Goal: Entertainment & Leisure: Browse casually

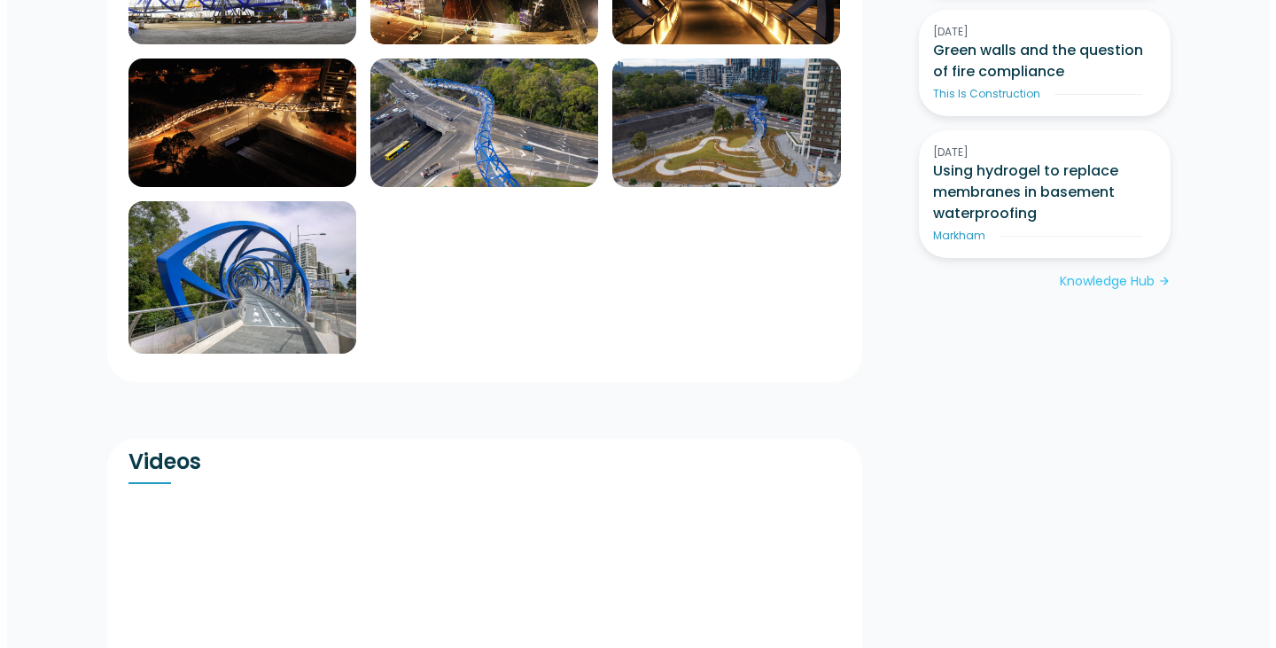
scroll to position [1398, 0]
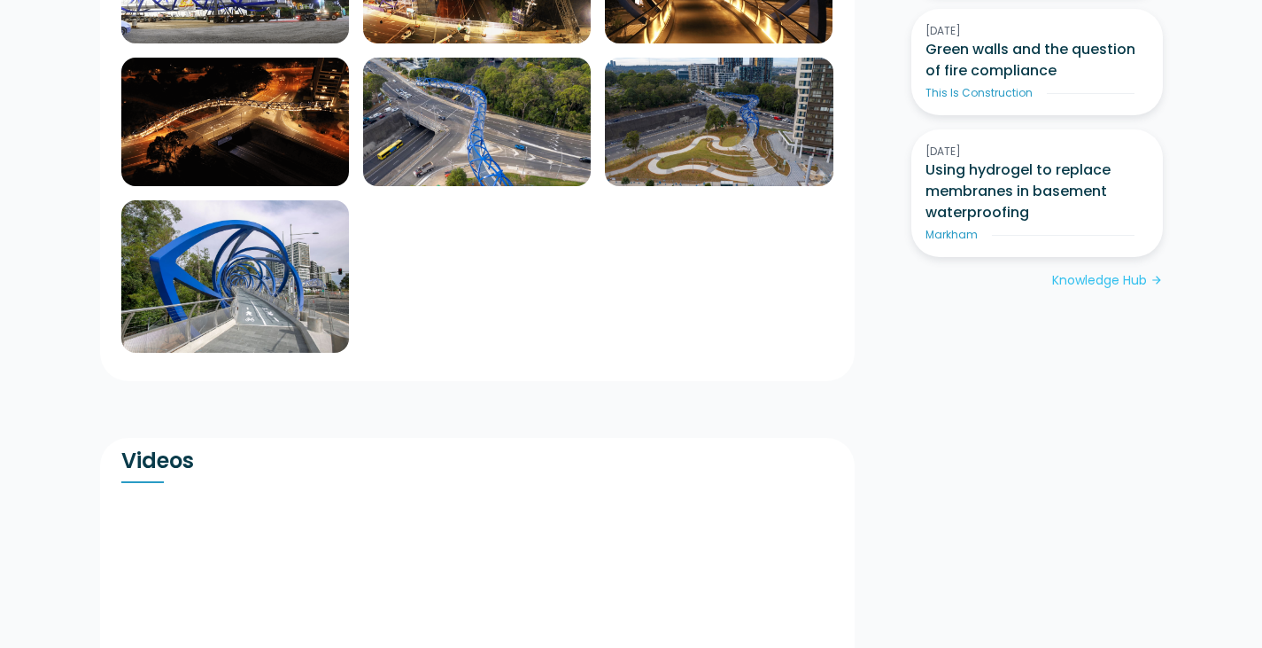
click at [266, 302] on img at bounding box center [235, 276] width 228 height 152
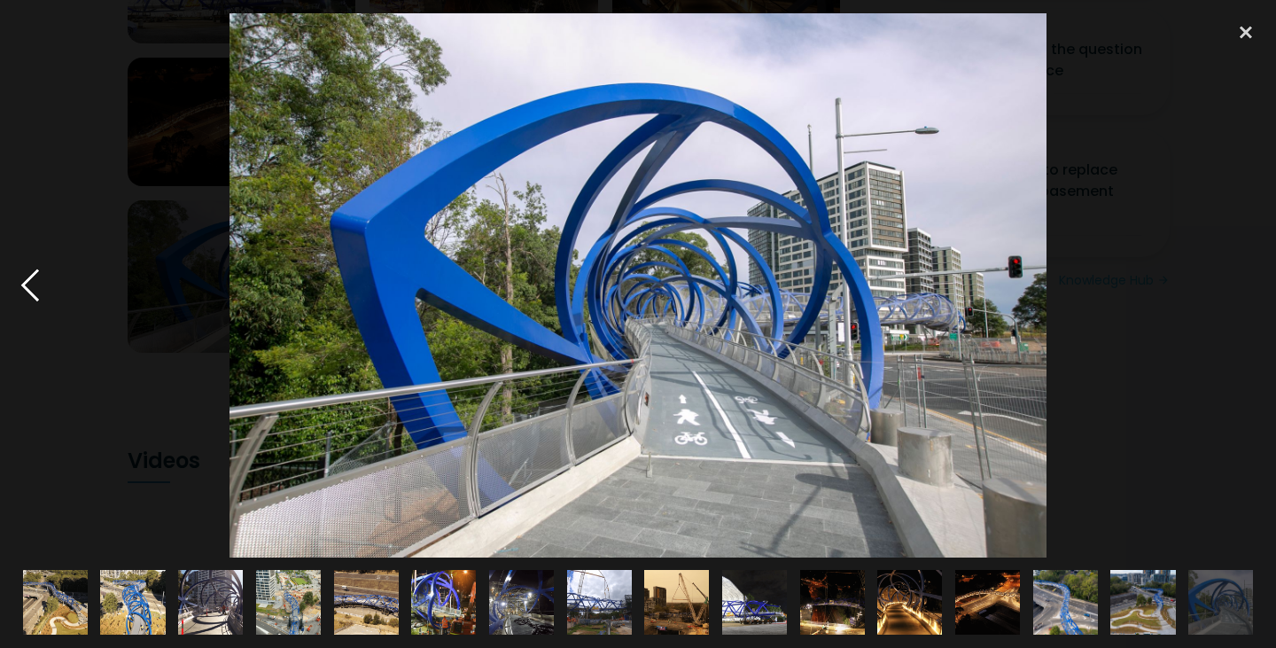
click at [22, 286] on div at bounding box center [30, 285] width 60 height 544
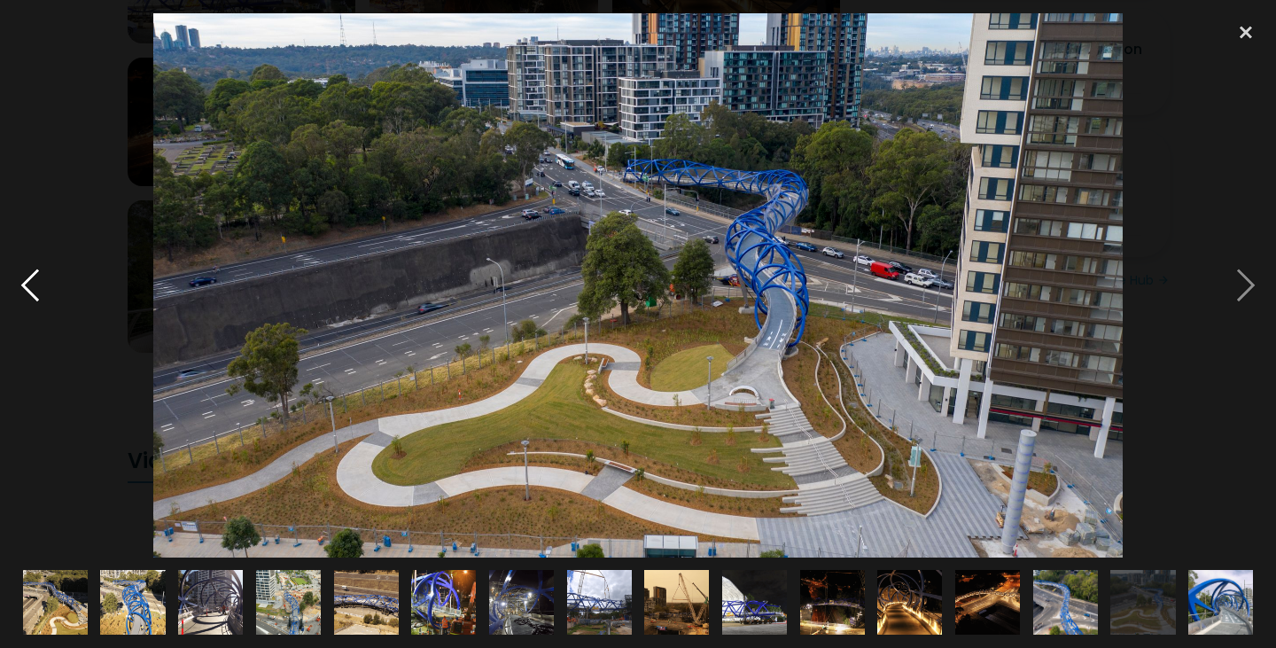
click at [22, 286] on div at bounding box center [30, 285] width 60 height 544
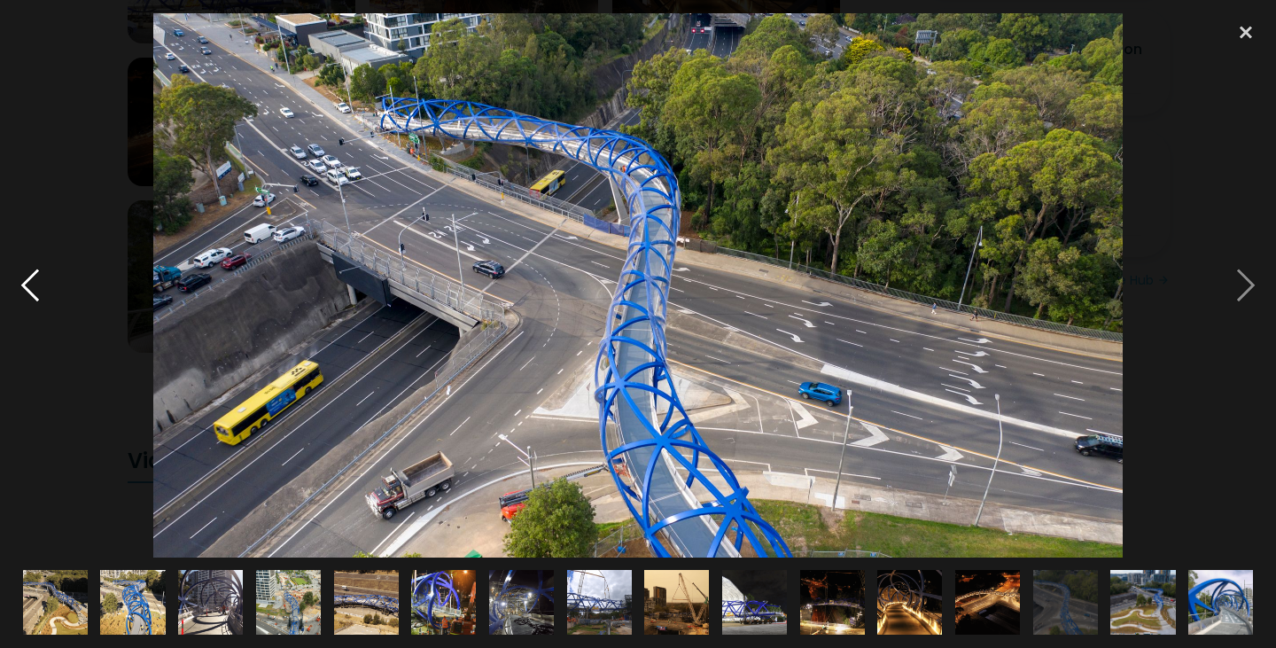
click at [22, 286] on div at bounding box center [30, 285] width 60 height 544
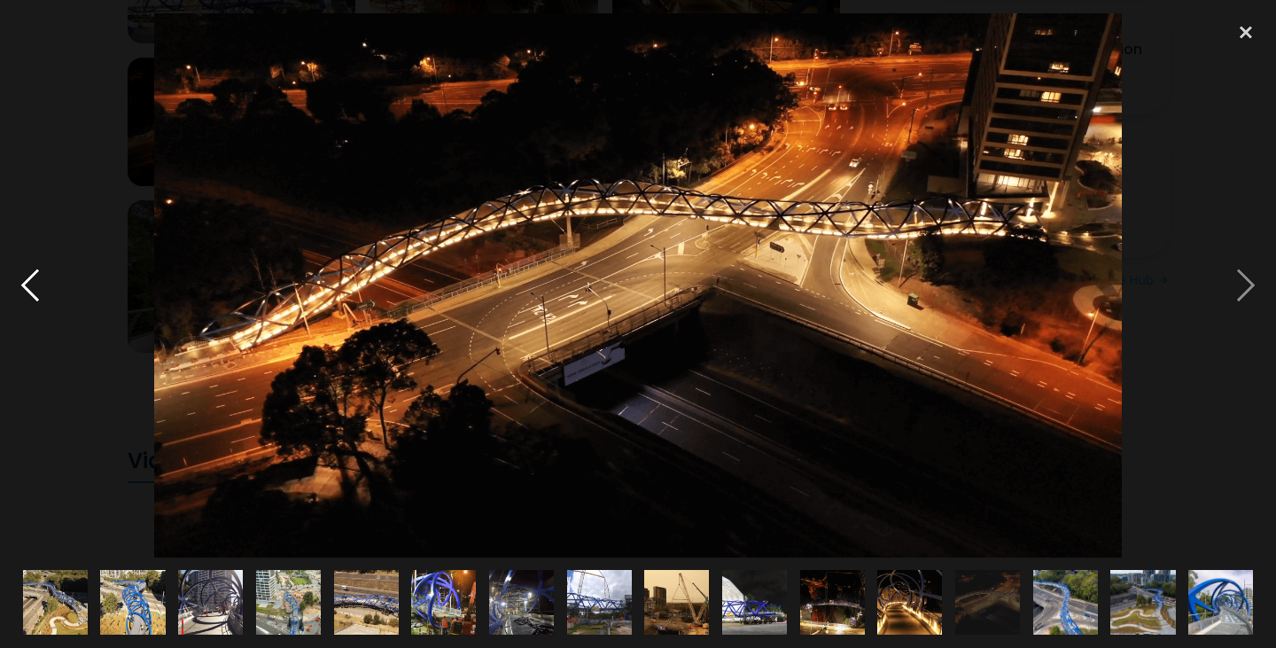
click at [22, 290] on div at bounding box center [30, 285] width 60 height 544
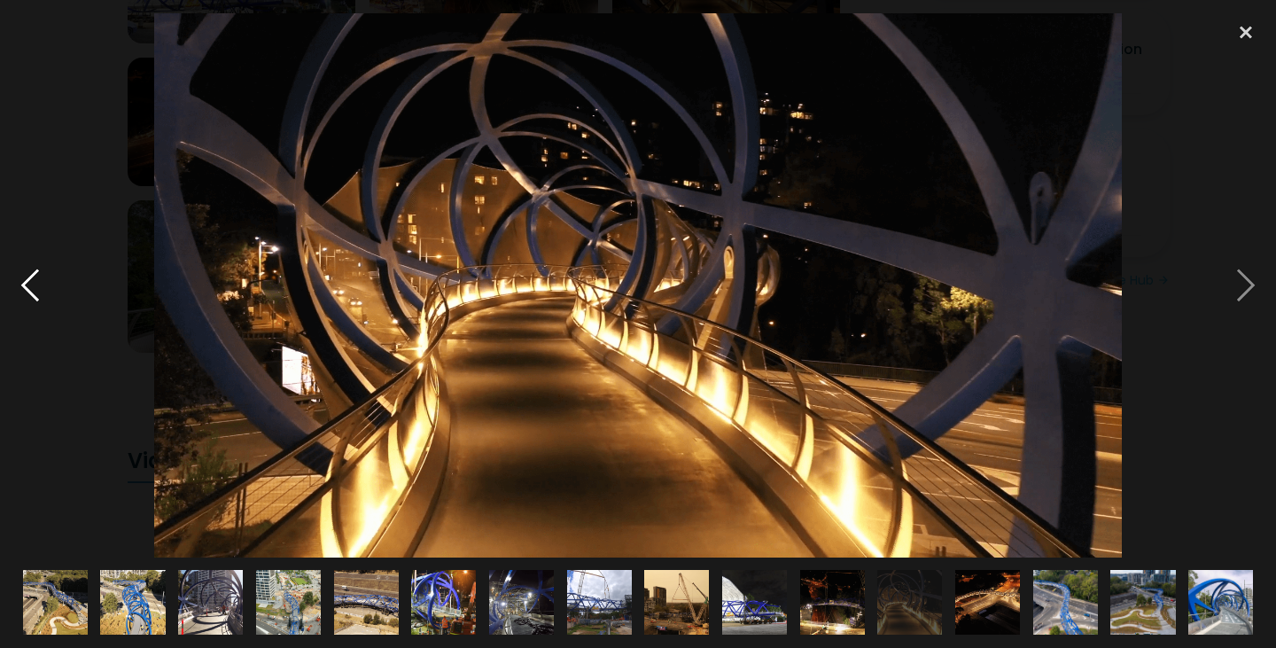
click at [22, 290] on div at bounding box center [30, 285] width 60 height 544
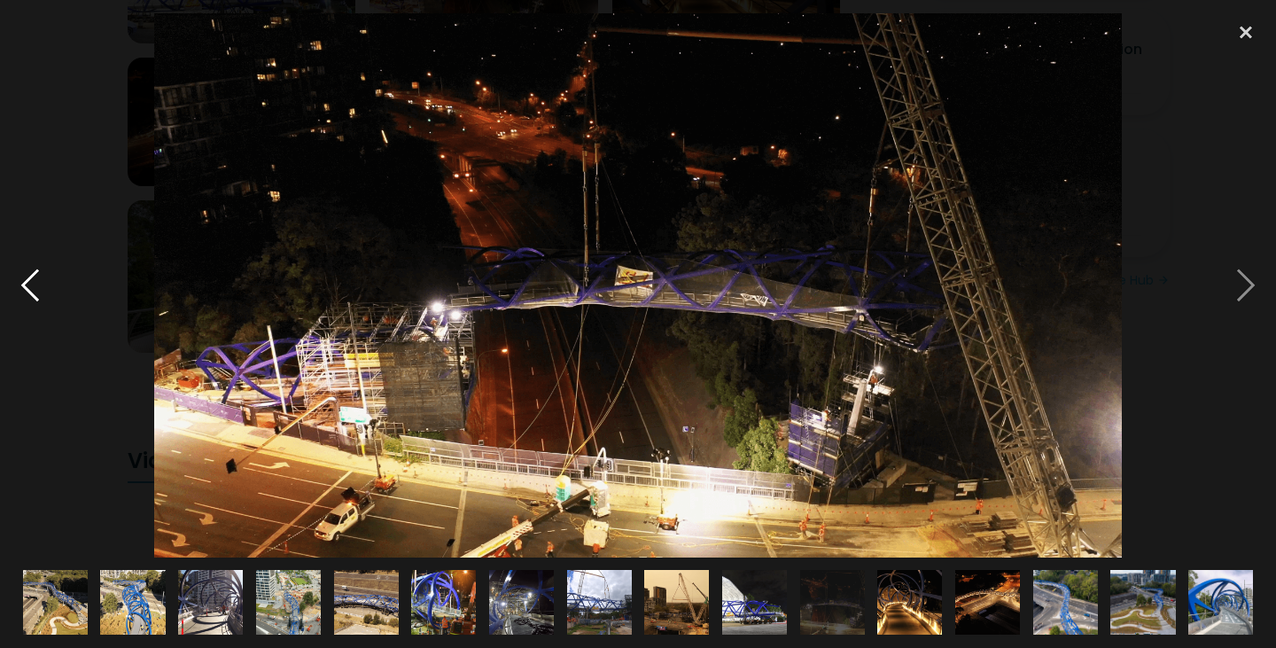
click at [22, 290] on div at bounding box center [30, 285] width 60 height 544
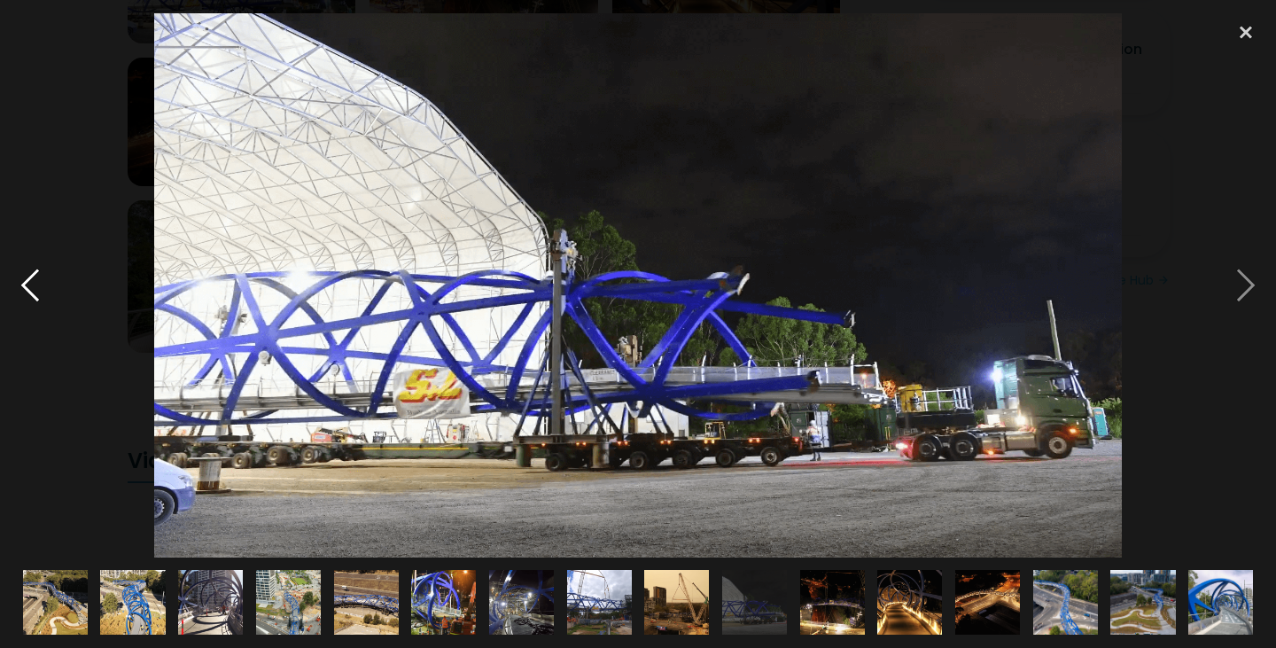
click at [22, 290] on div at bounding box center [30, 285] width 60 height 544
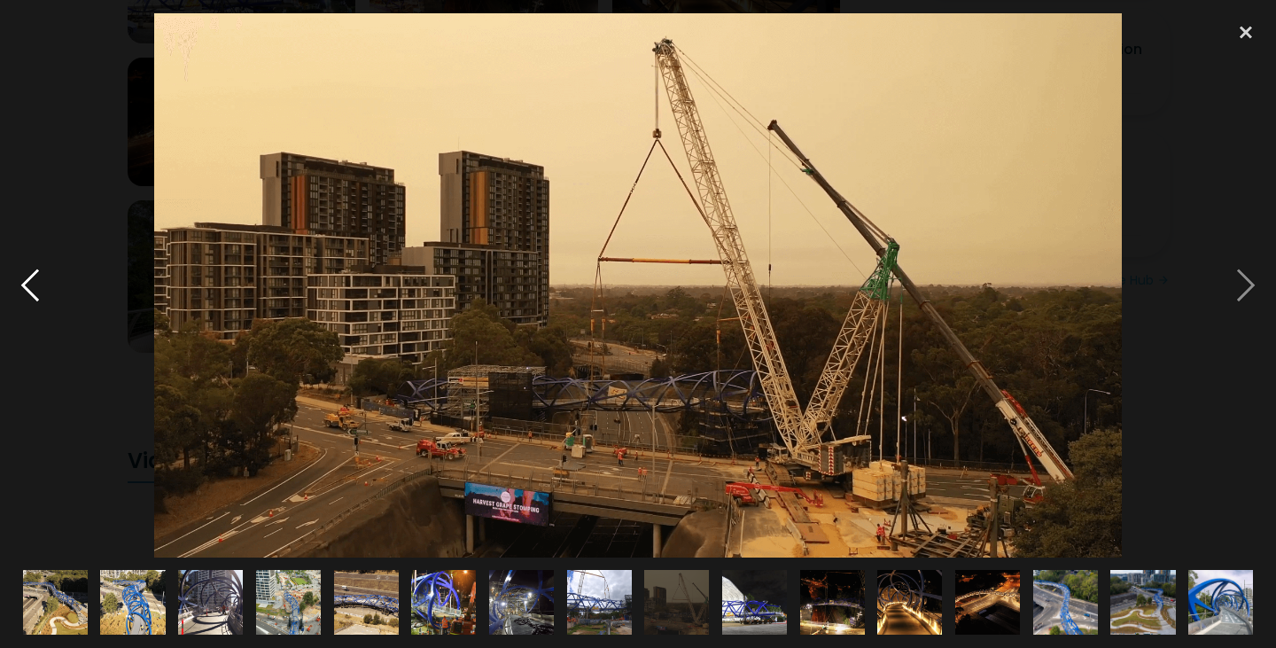
click at [22, 290] on div at bounding box center [30, 285] width 60 height 544
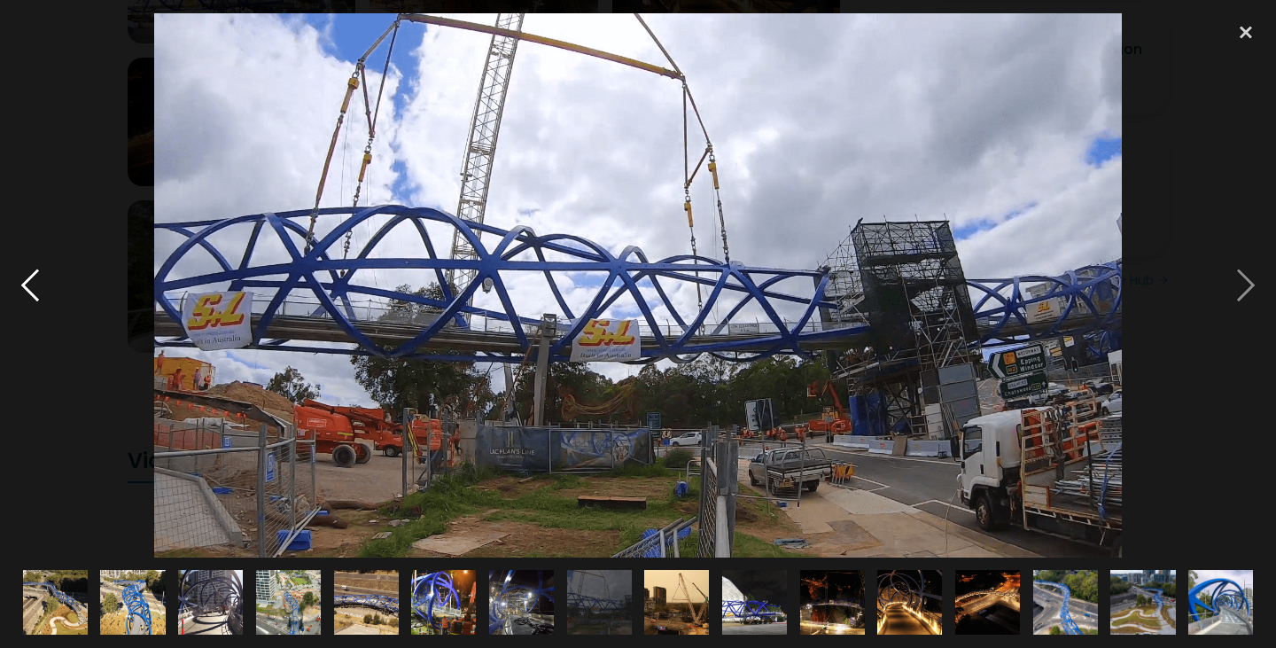
click at [22, 290] on div at bounding box center [30, 285] width 60 height 544
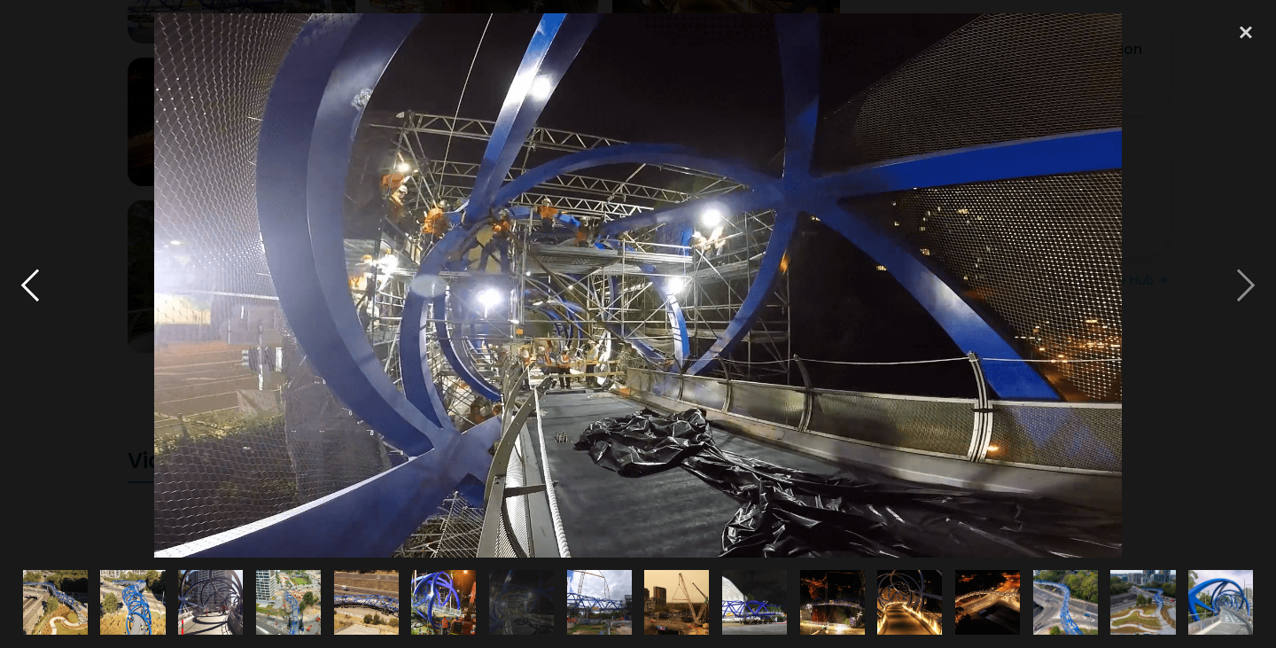
click at [22, 290] on div at bounding box center [30, 285] width 60 height 544
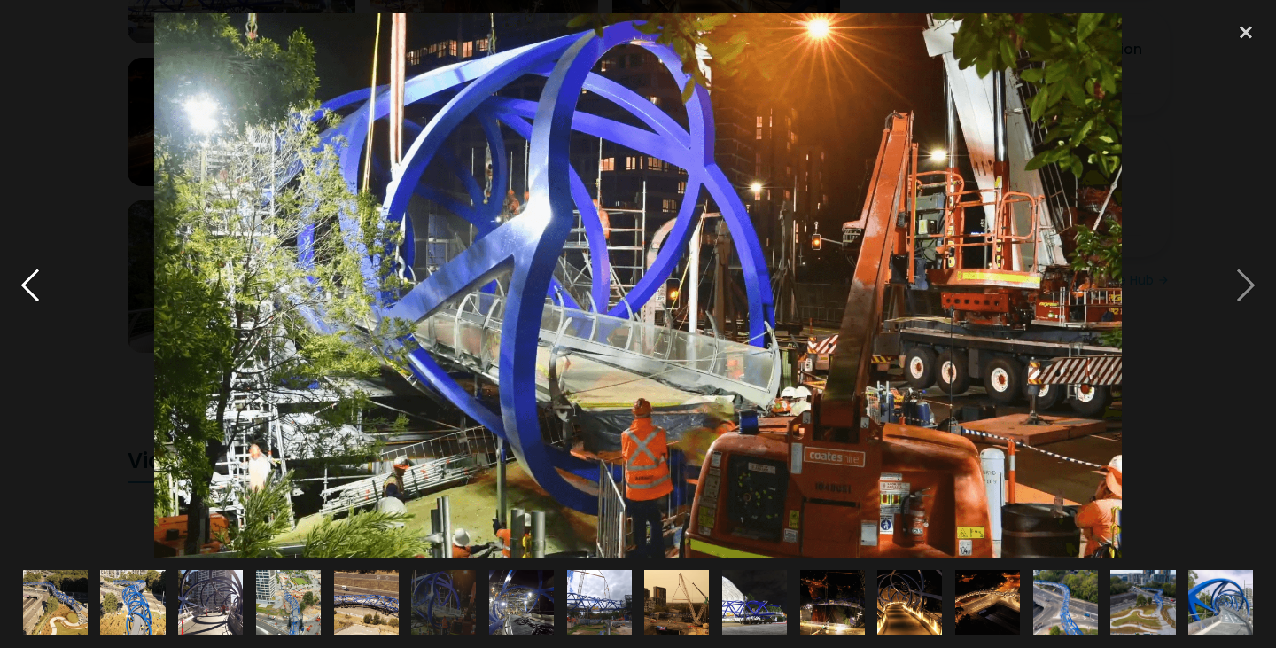
click at [22, 290] on div at bounding box center [30, 285] width 60 height 544
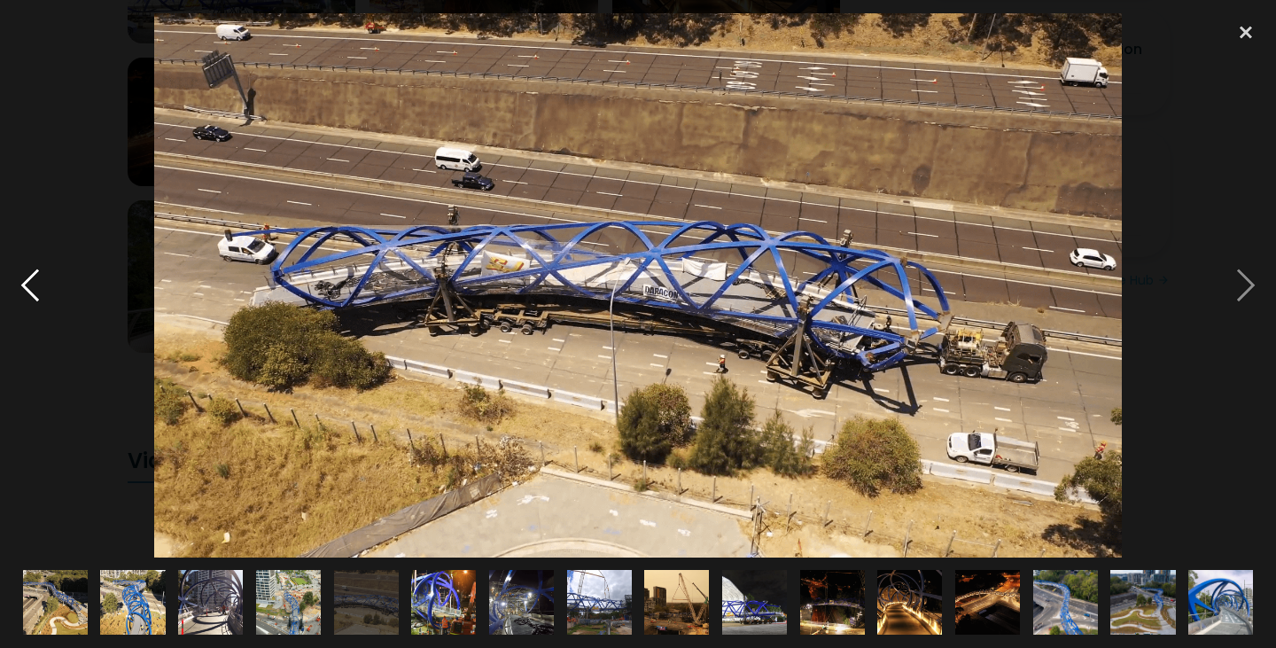
click at [22, 291] on div at bounding box center [30, 285] width 60 height 544
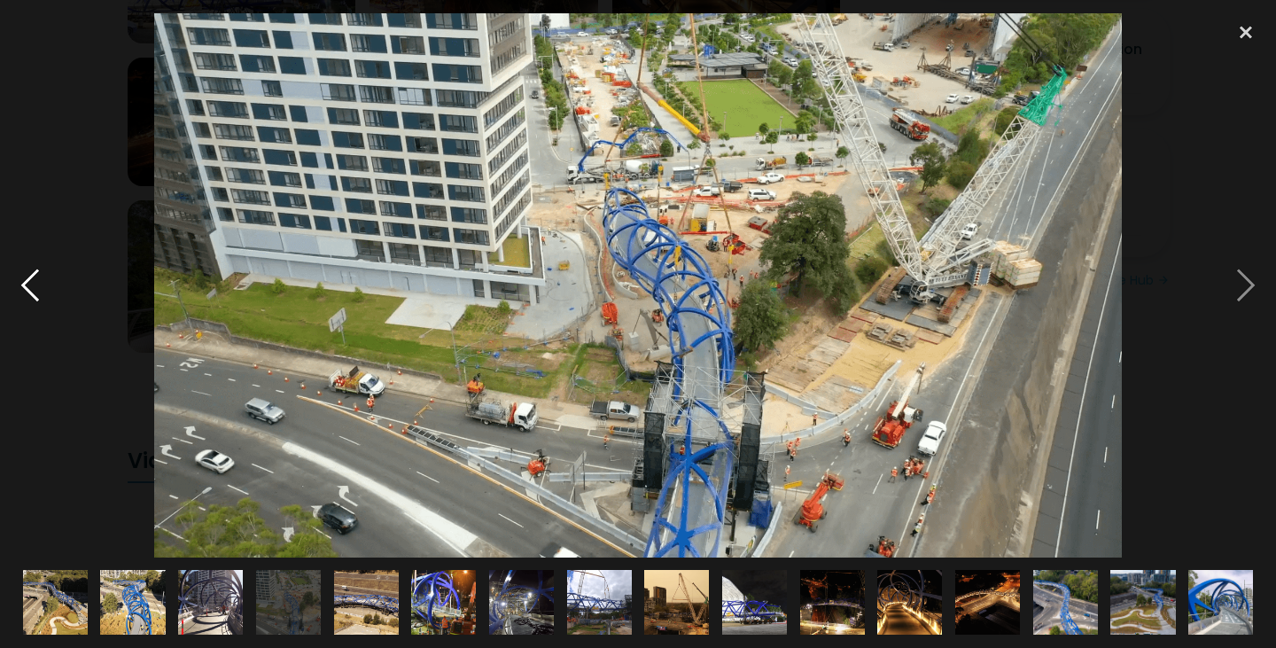
click at [22, 291] on div at bounding box center [30, 285] width 60 height 544
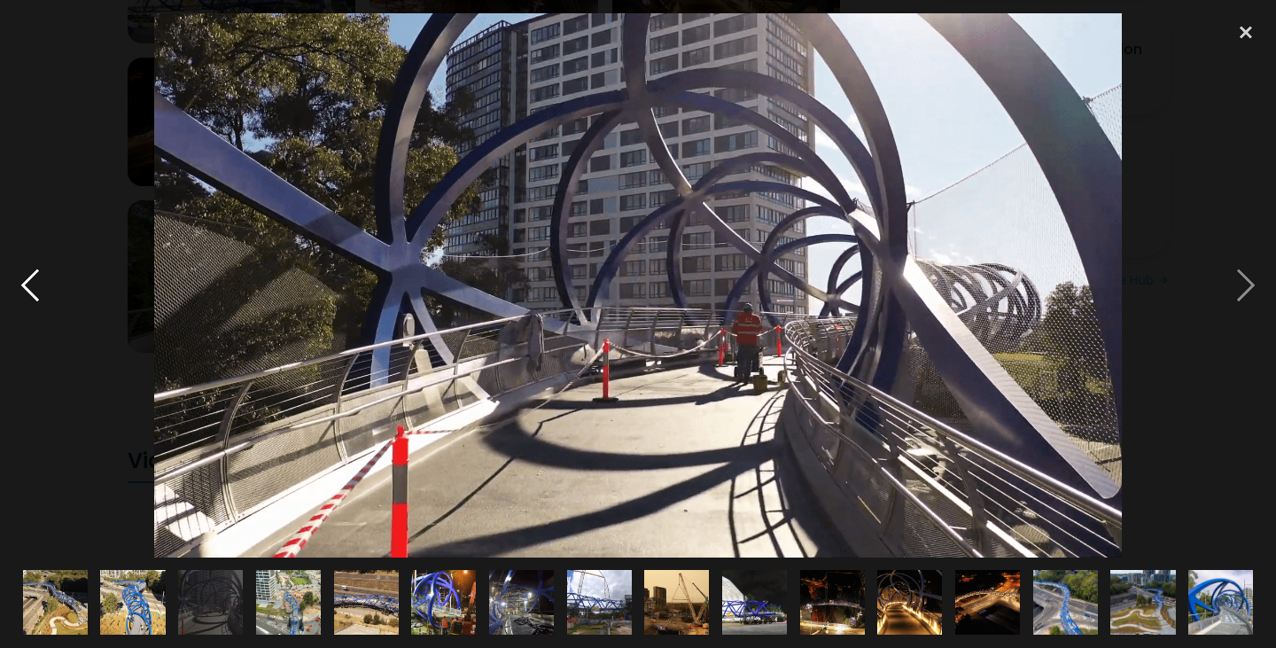
click at [22, 291] on div at bounding box center [30, 285] width 60 height 544
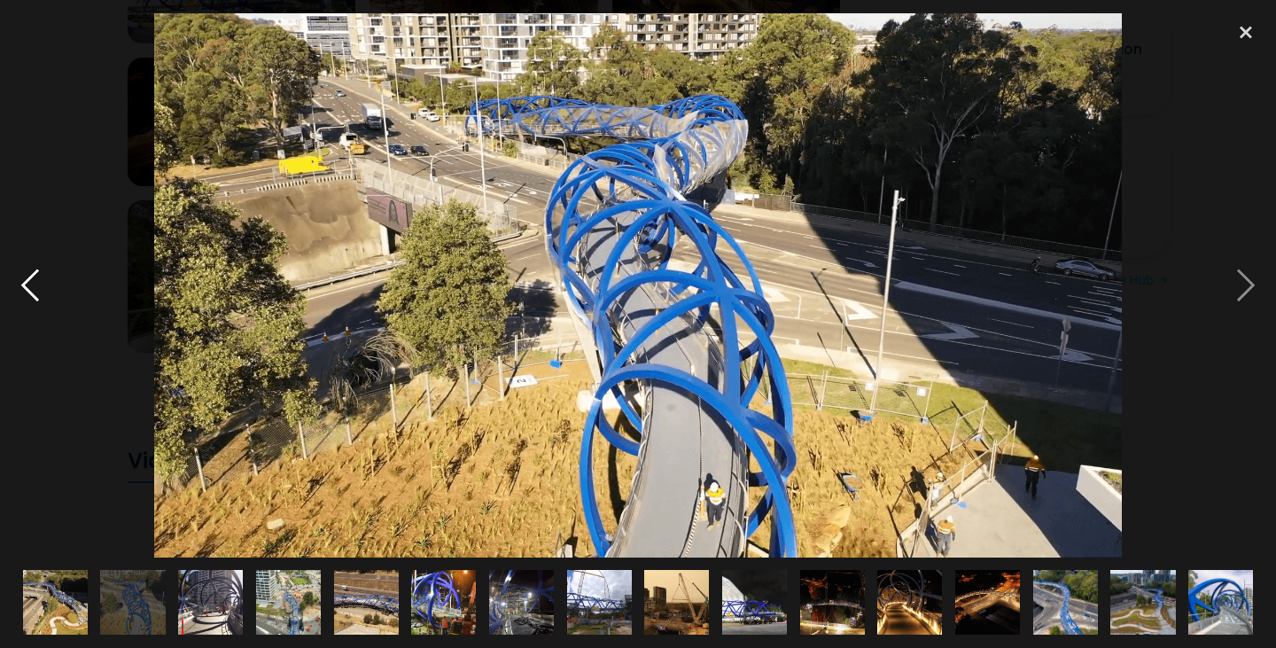
click at [22, 291] on div at bounding box center [30, 285] width 60 height 544
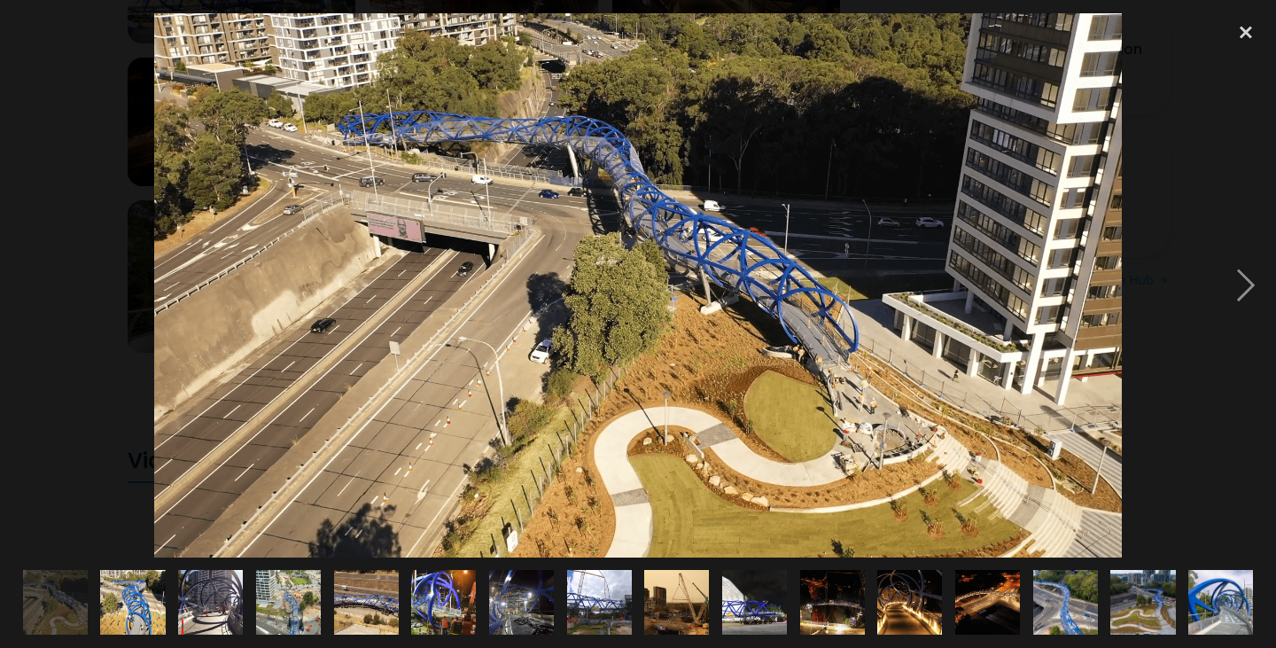
click at [22, 291] on div at bounding box center [30, 285] width 60 height 544
click at [1249, 276] on div at bounding box center [1245, 285] width 60 height 544
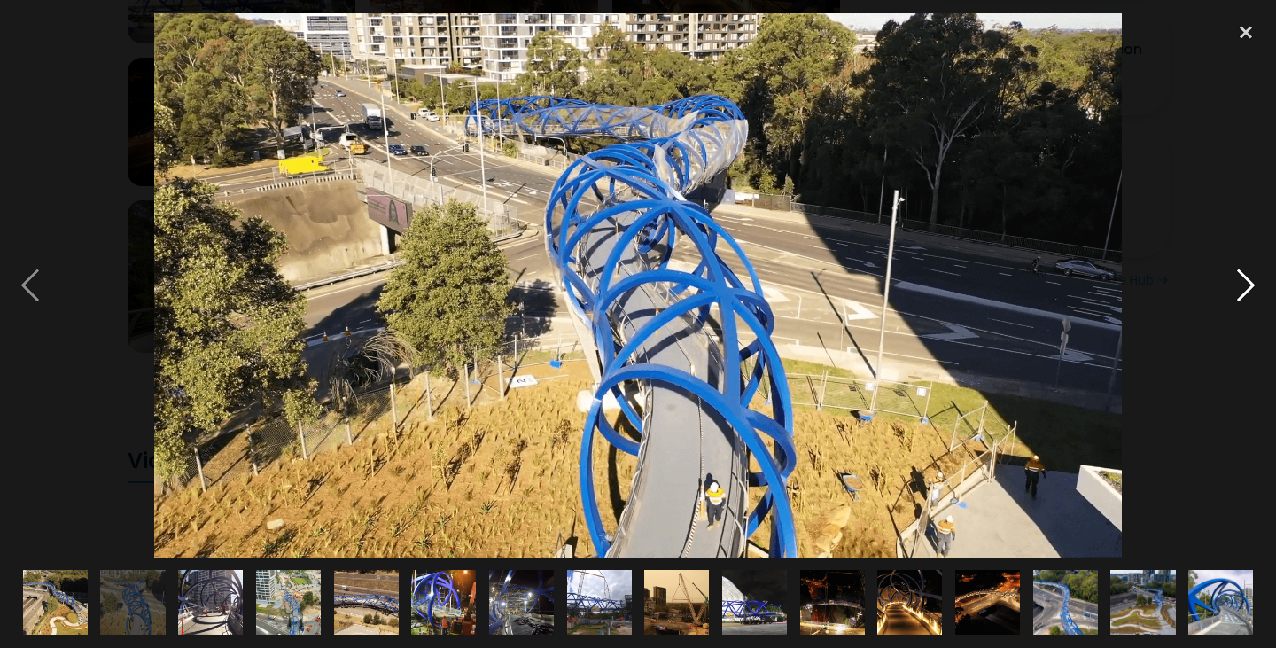
click at [1248, 276] on div at bounding box center [1245, 285] width 60 height 544
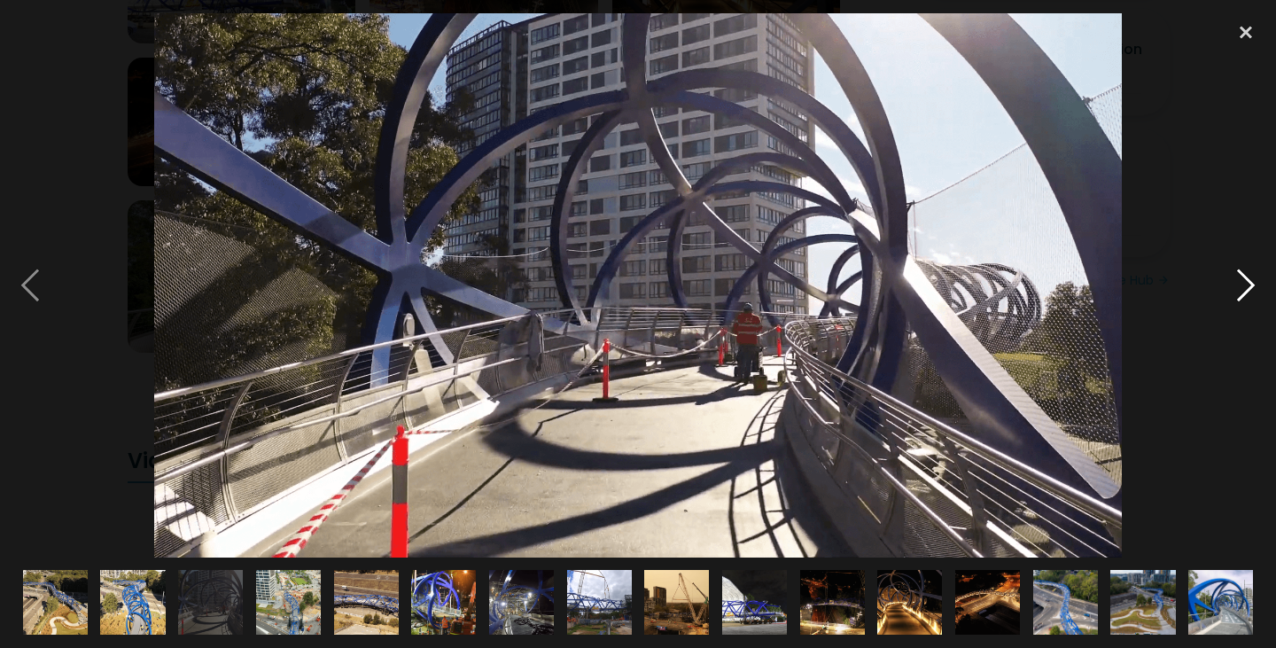
click at [1248, 276] on div at bounding box center [1245, 285] width 60 height 544
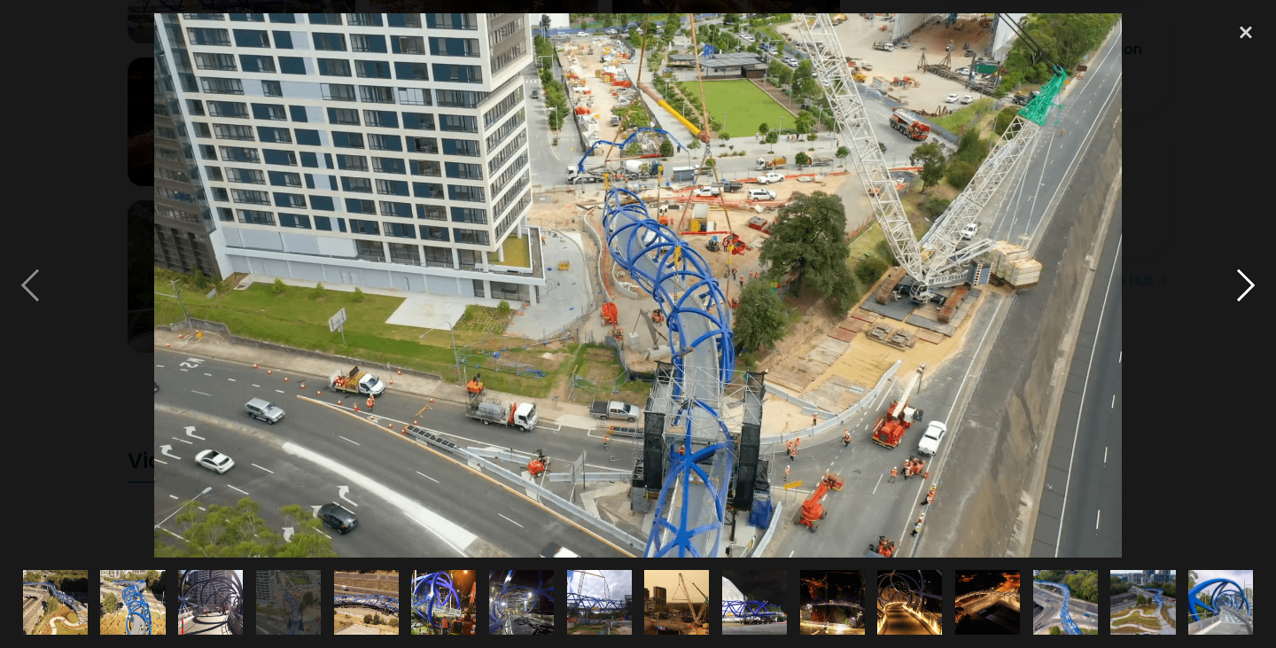
click at [1248, 276] on div at bounding box center [1245, 285] width 60 height 544
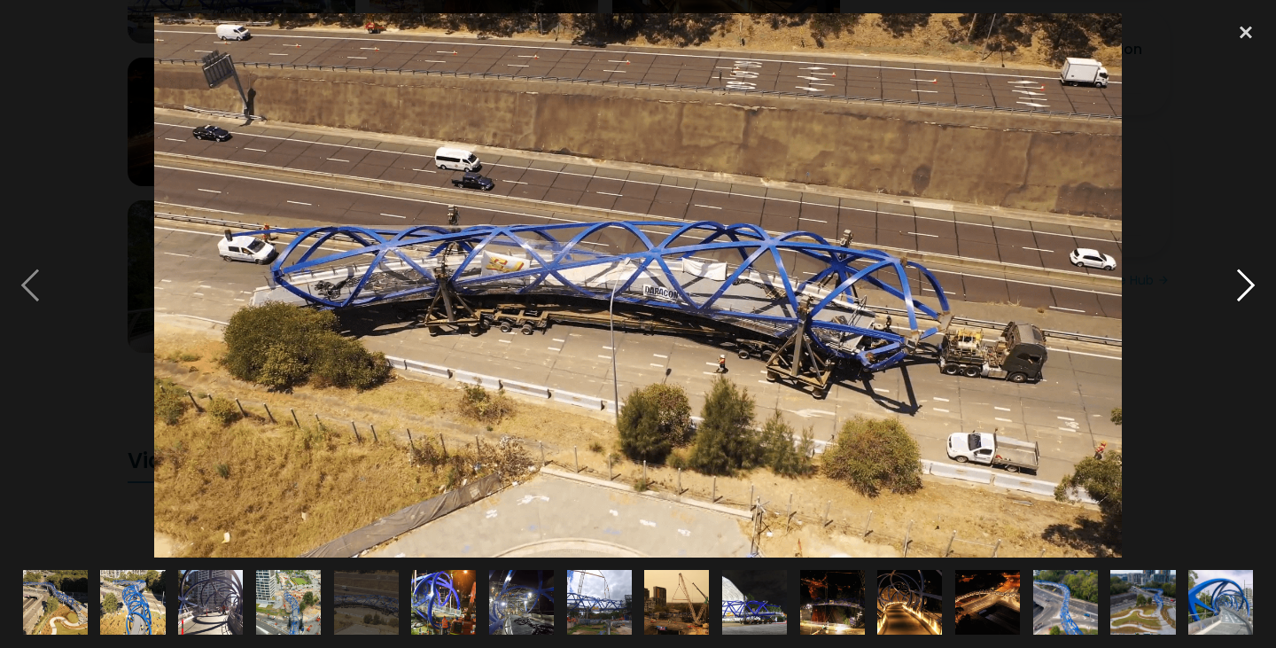
click at [1248, 276] on div at bounding box center [1245, 285] width 60 height 544
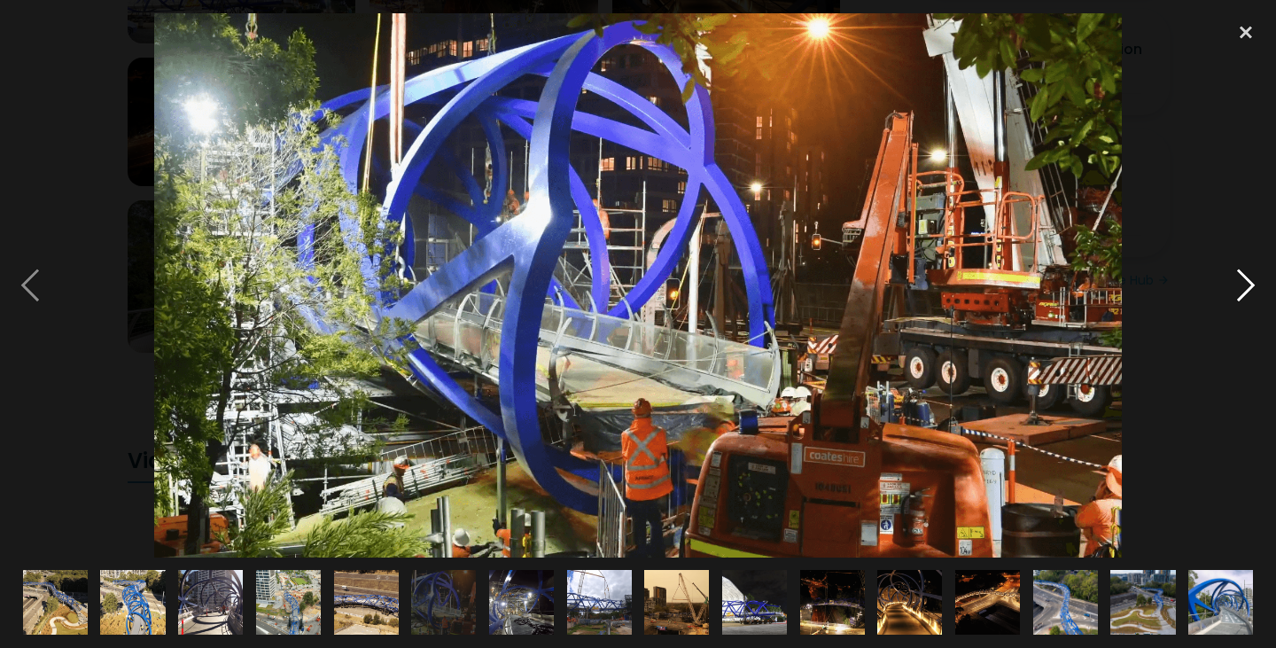
click at [1248, 276] on div at bounding box center [1245, 285] width 60 height 544
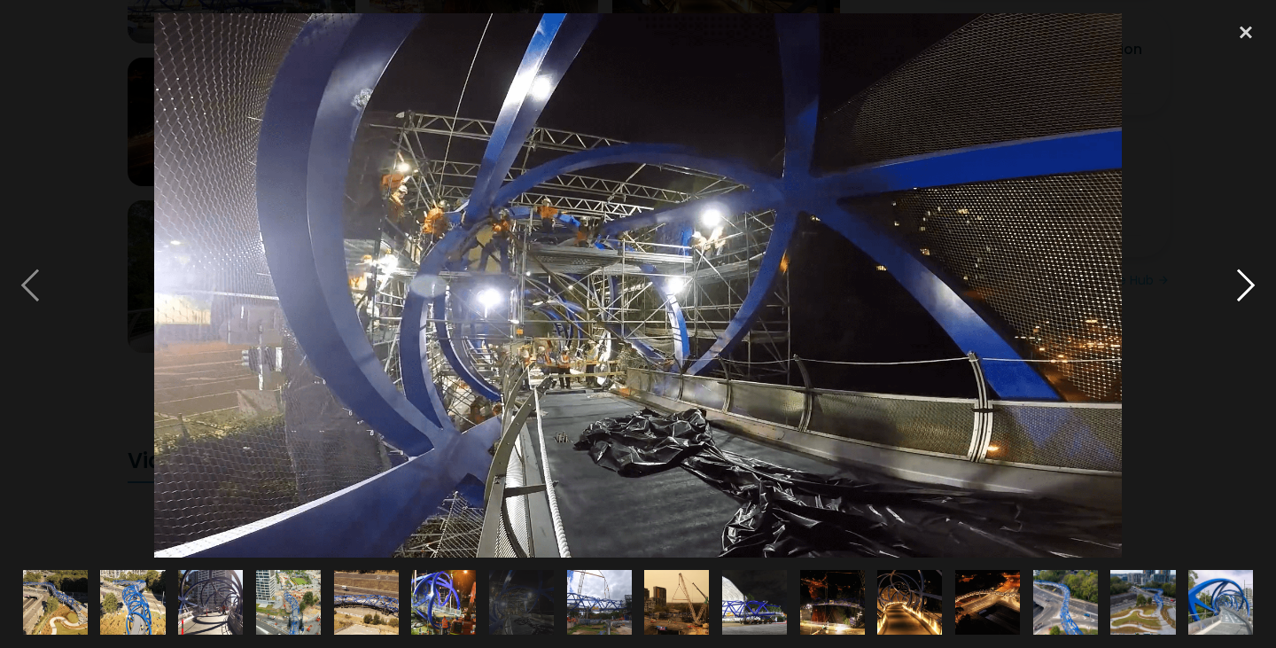
click at [1248, 276] on div at bounding box center [1245, 285] width 60 height 544
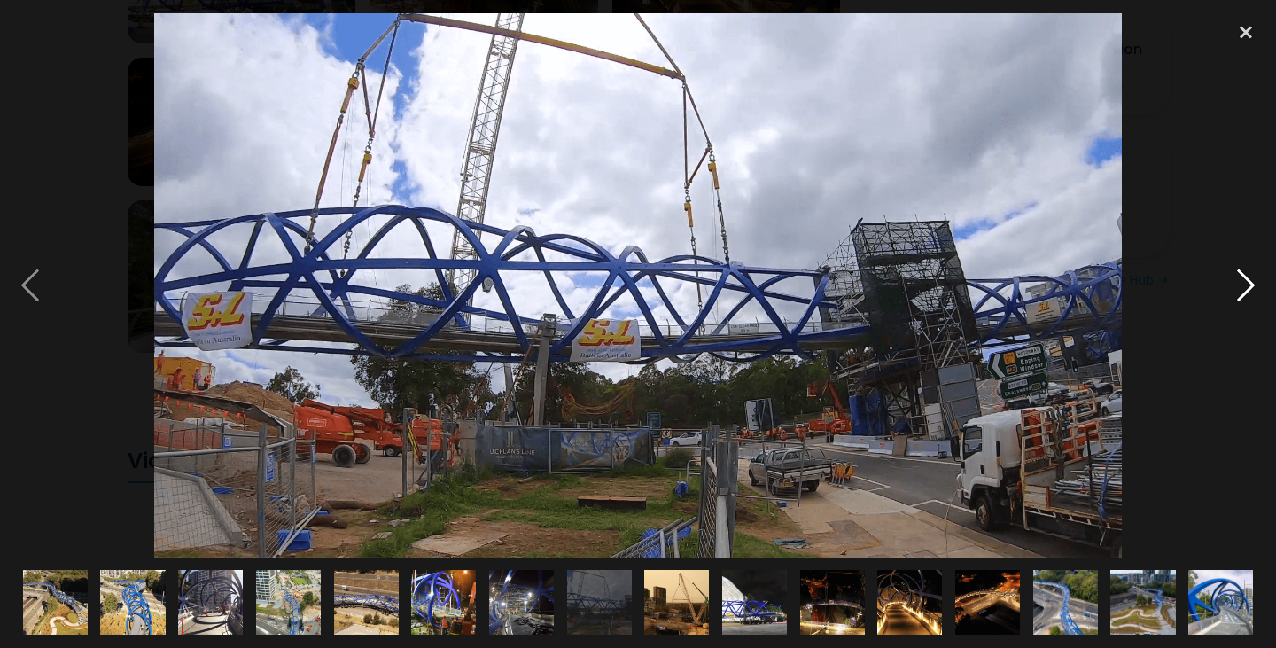
click at [1248, 276] on div at bounding box center [1245, 285] width 60 height 544
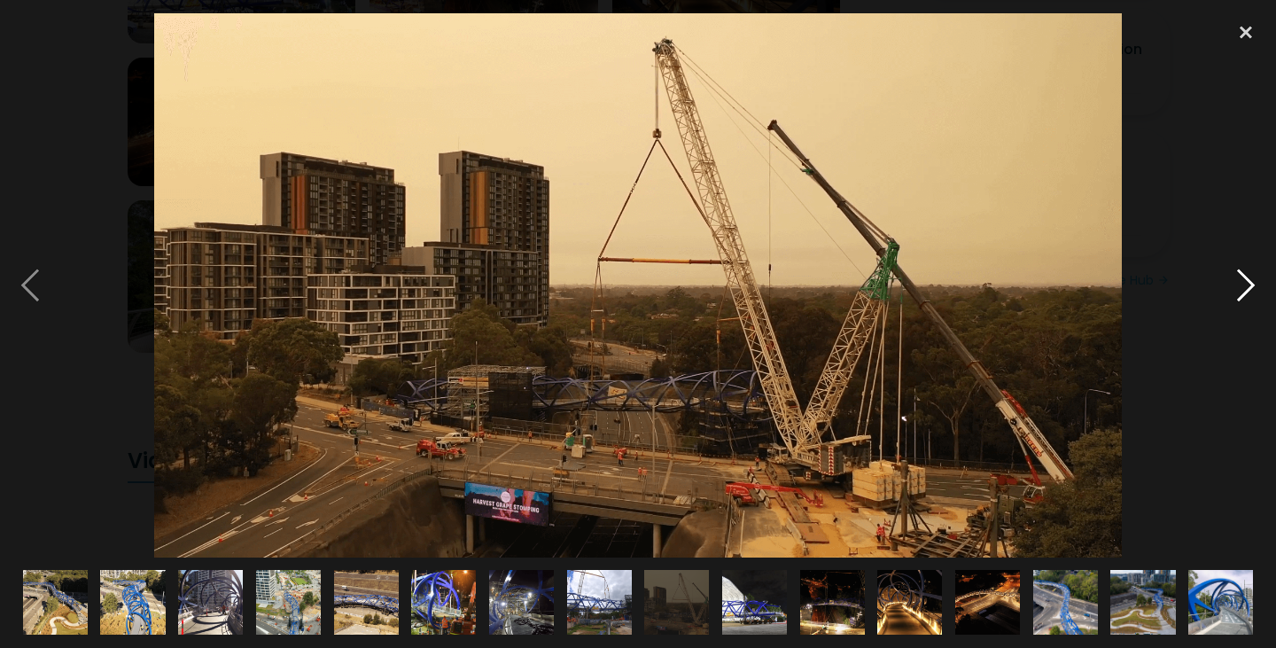
click at [1248, 276] on div at bounding box center [1245, 285] width 60 height 544
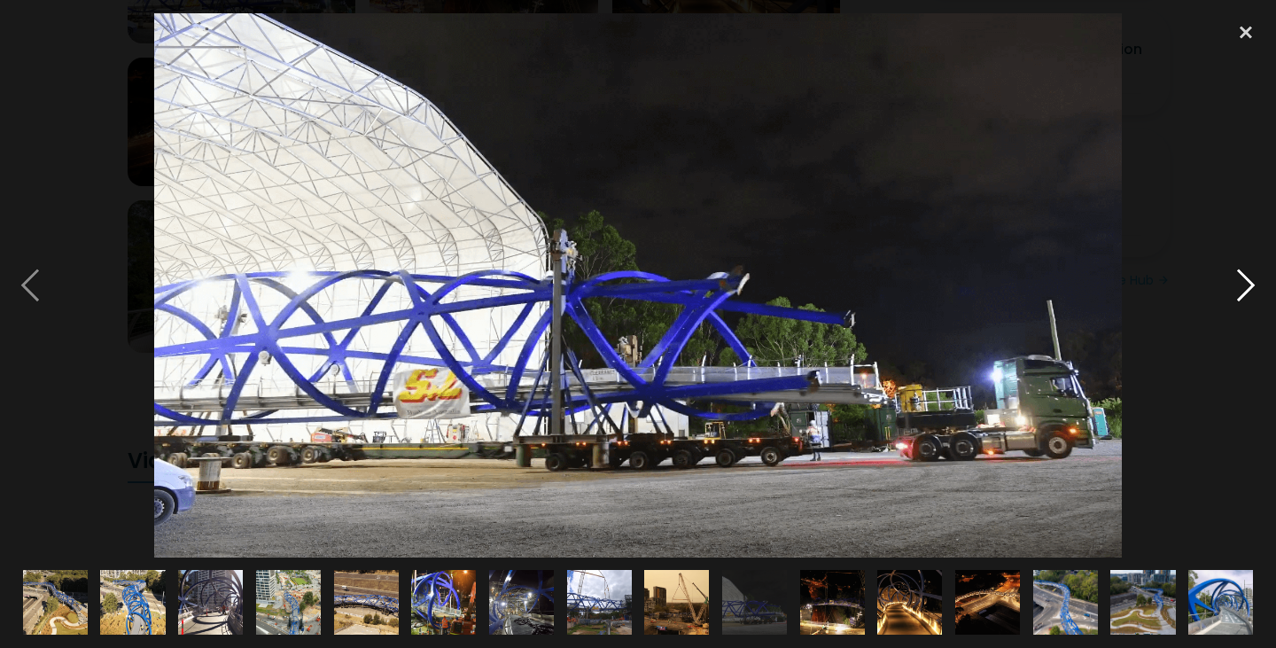
click at [1248, 276] on div at bounding box center [1245, 285] width 60 height 544
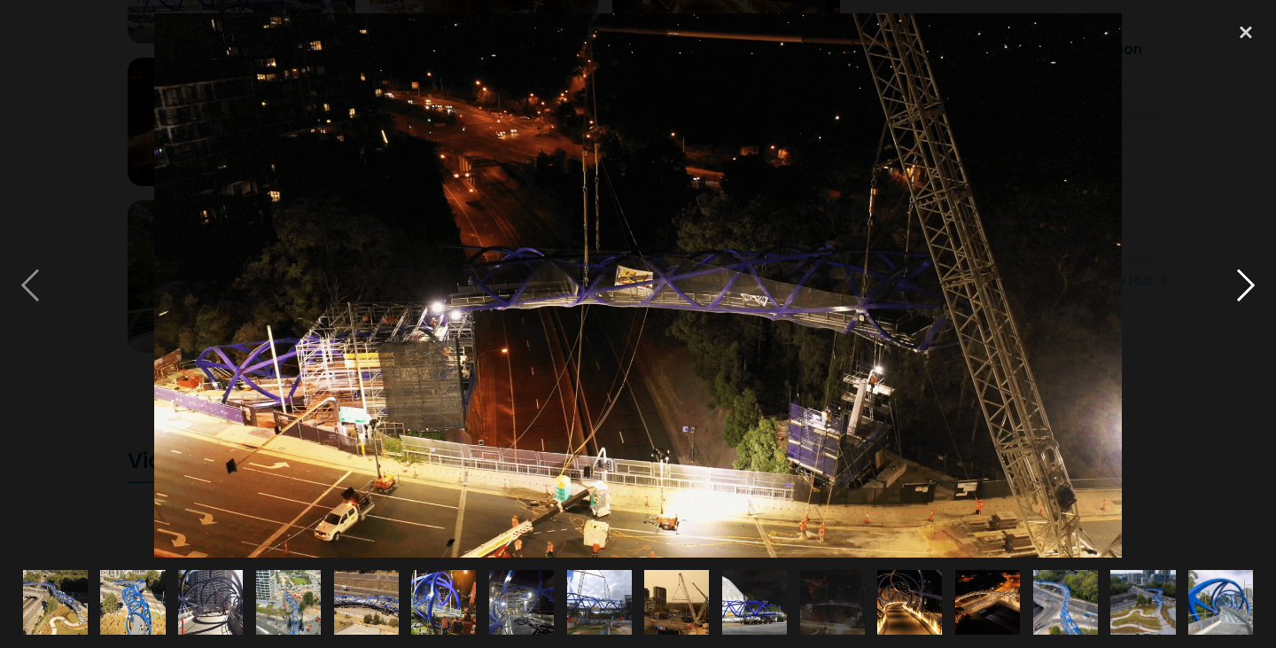
click at [1246, 278] on div at bounding box center [1245, 285] width 60 height 544
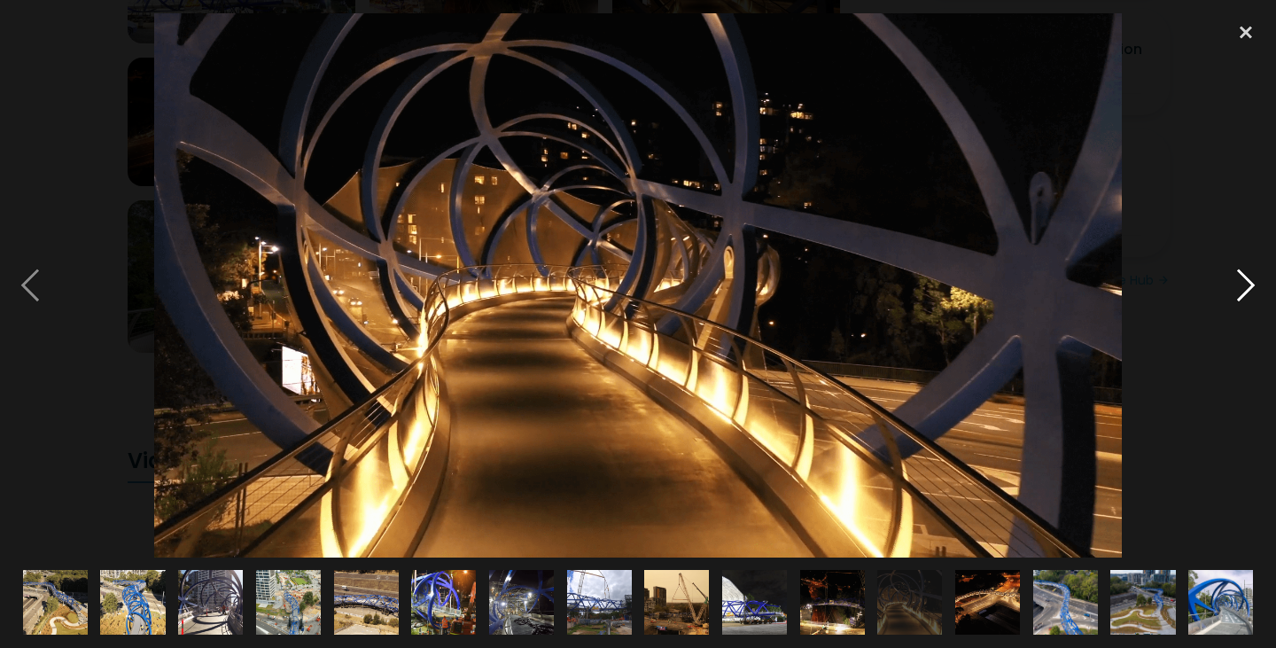
click at [1246, 278] on div at bounding box center [1245, 285] width 60 height 544
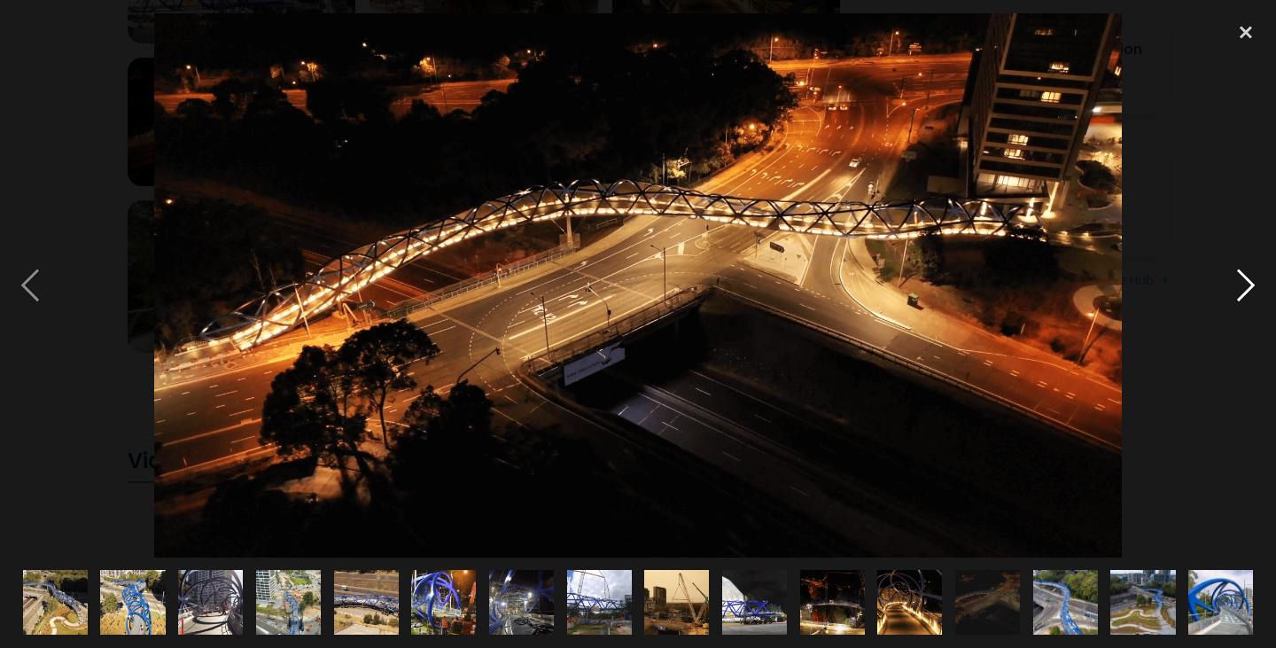
click at [1246, 278] on div at bounding box center [1245, 285] width 60 height 544
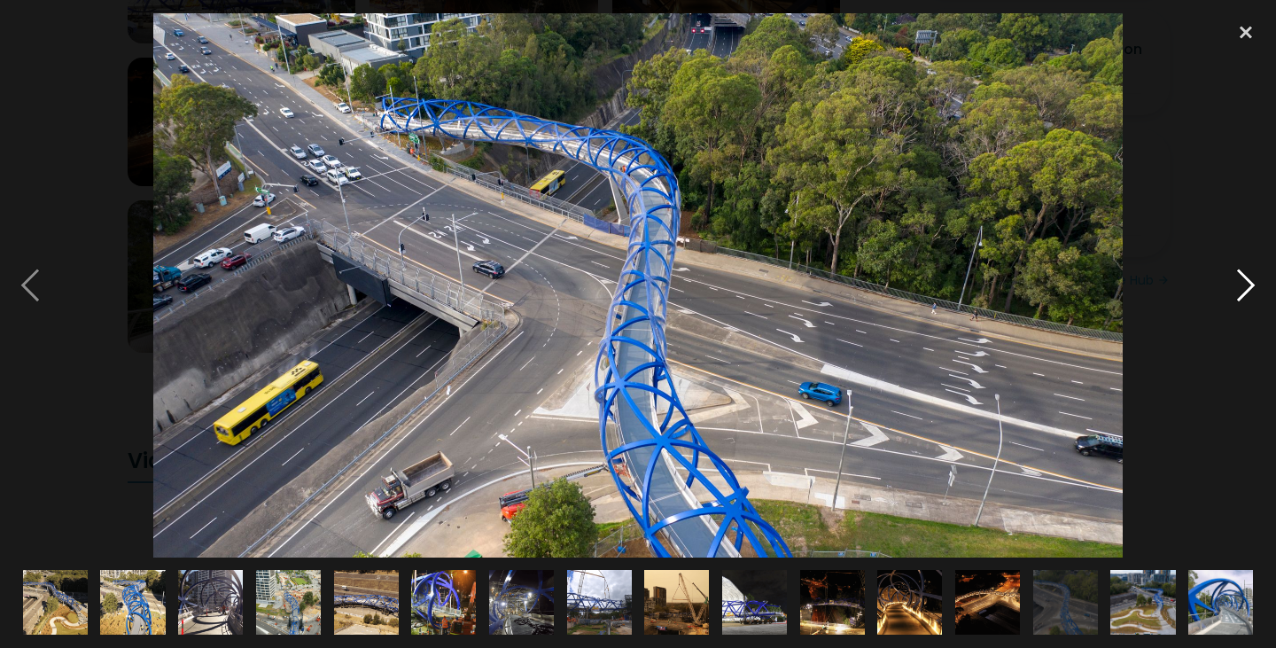
click at [1246, 278] on div at bounding box center [1245, 285] width 60 height 544
